Goal: Information Seeking & Learning: Compare options

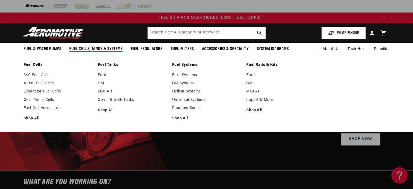
scroll to position [0, 1032]
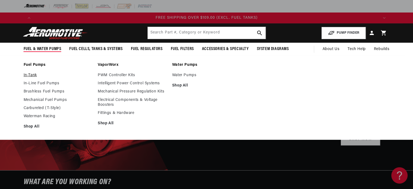
click at [31, 75] on link "In-Tank" at bounding box center [58, 75] width 69 height 5
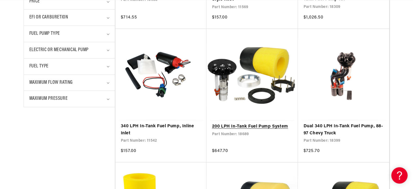
click at [251, 125] on link "200 LPH In-Tank Fuel Pump System" at bounding box center [252, 126] width 81 height 7
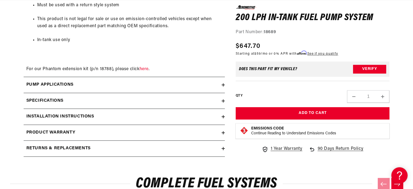
click at [223, 83] on icon at bounding box center [223, 84] width 0 height 3
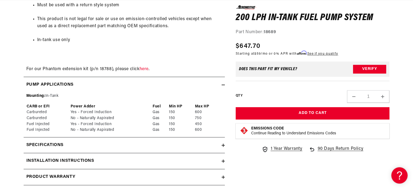
click at [224, 145] on icon at bounding box center [222, 145] width 3 height 0
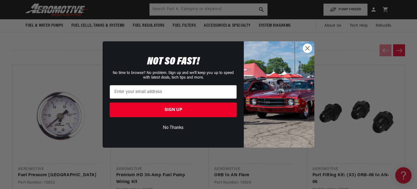
click at [304, 48] on circle "Close dialog" at bounding box center [307, 48] width 9 height 9
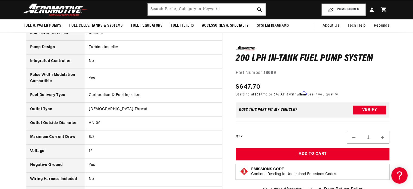
scroll to position [814, 0]
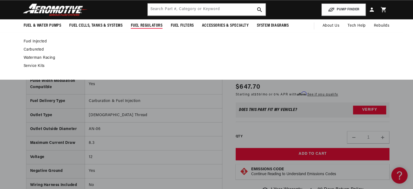
click at [146, 24] on span "Fuel Regulators" at bounding box center [147, 26] width 32 height 6
click at [35, 49] on link "Carbureted" at bounding box center [204, 49] width 360 height 5
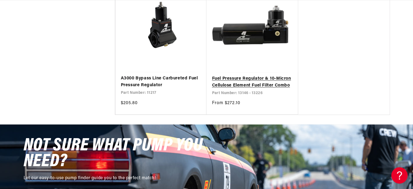
scroll to position [0, 1032]
click at [247, 78] on link "Fuel Pressure Regulator & 10-Micron Cellulose Element Fuel Filter Combo" at bounding box center [252, 82] width 81 height 14
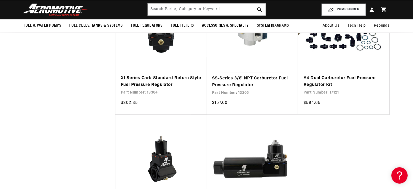
scroll to position [0, 0]
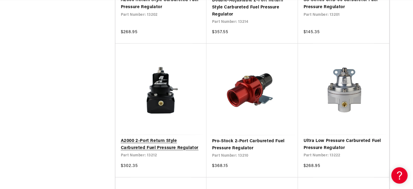
click at [168, 143] on link "A2000 2-Port Return Style Carbureted Fuel Pressure Regulator" at bounding box center [161, 144] width 80 height 14
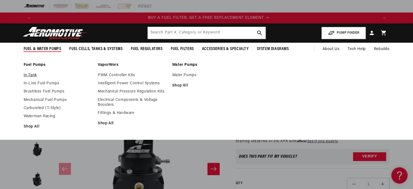
scroll to position [0, 344]
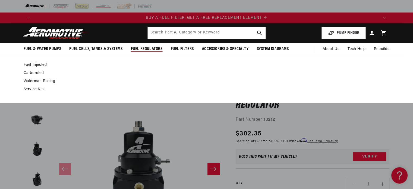
click at [28, 71] on link "Carbureted" at bounding box center [204, 73] width 360 height 5
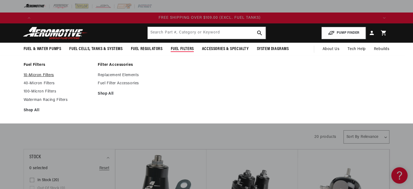
scroll to position [0, 1032]
click at [31, 74] on link "10-Micron Filters" at bounding box center [58, 75] width 69 height 5
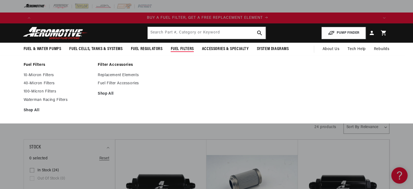
scroll to position [0, 344]
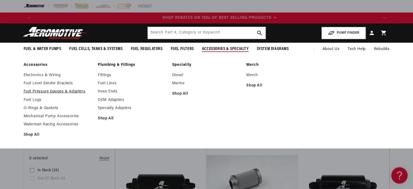
click at [36, 91] on link "Fuel Pressure Gauges & Adapters" at bounding box center [58, 91] width 69 height 5
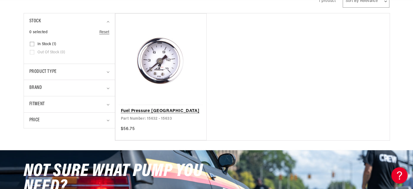
scroll to position [0, 344]
click at [148, 110] on link "Fuel Pressure [GEOGRAPHIC_DATA]" at bounding box center [161, 110] width 80 height 7
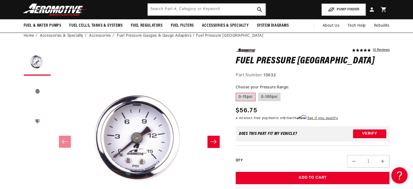
scroll to position [0, 1032]
